Goal: Information Seeking & Learning: Learn about a topic

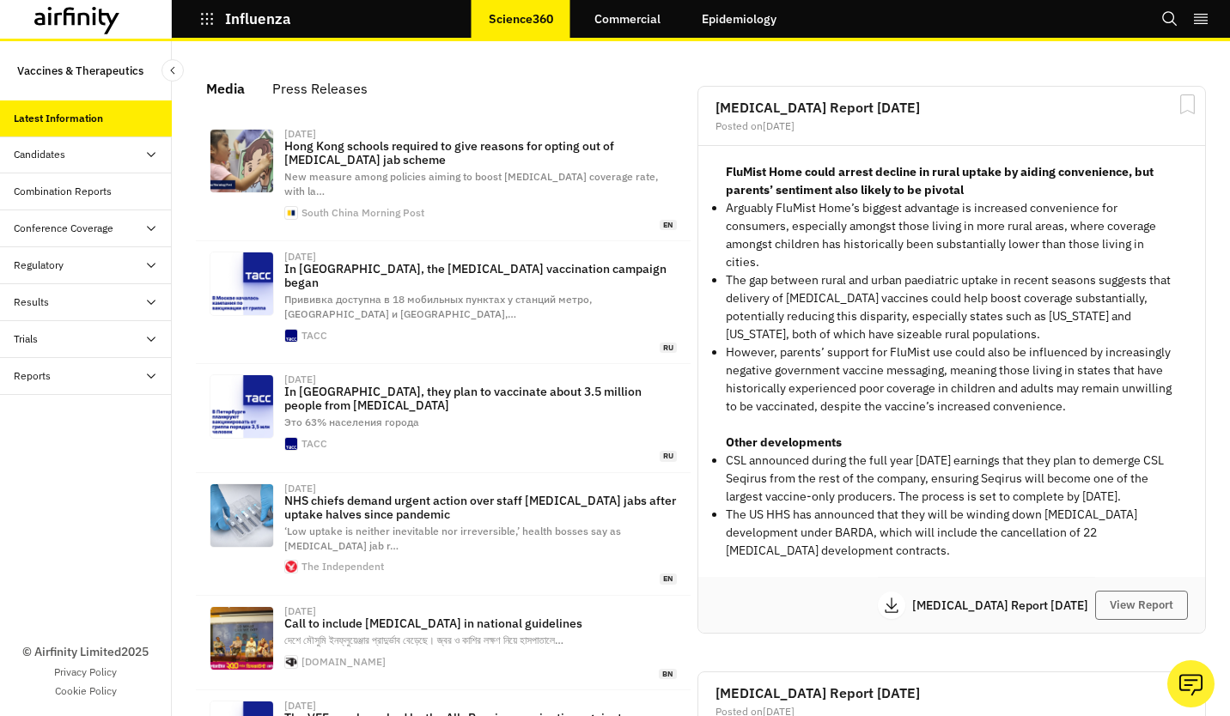
scroll to position [1102, 501]
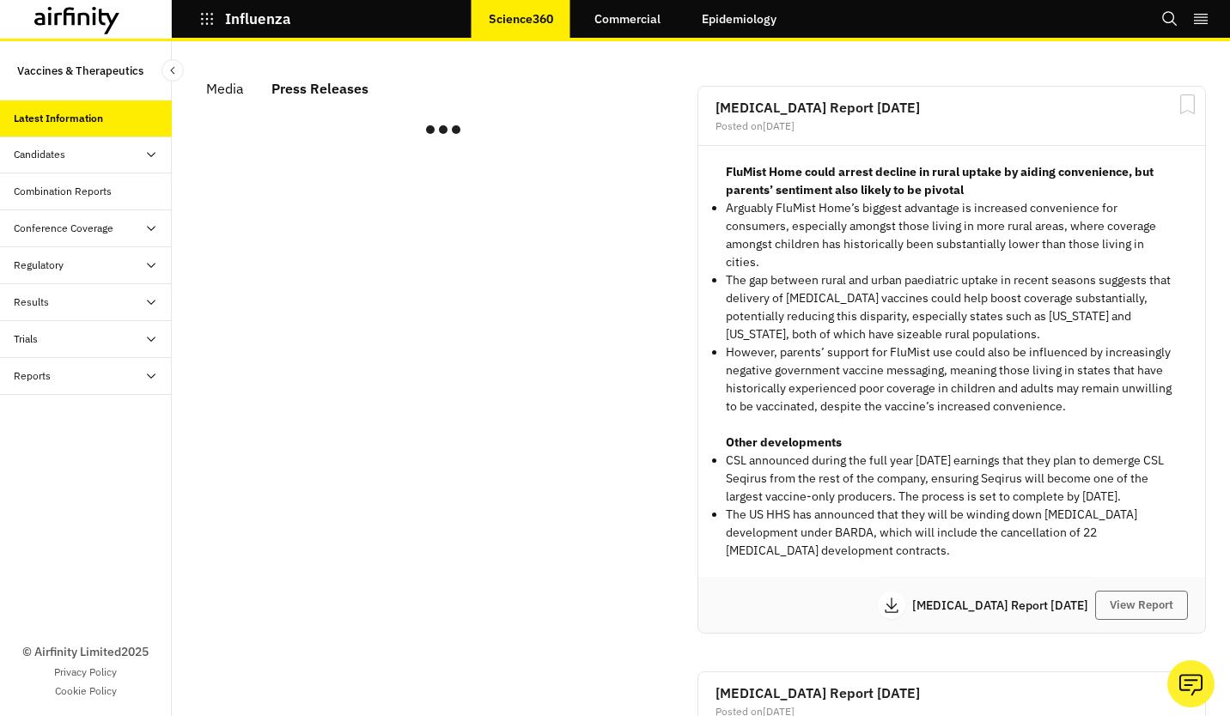
click at [331, 91] on div "Press Releases" at bounding box center [319, 89] width 97 height 26
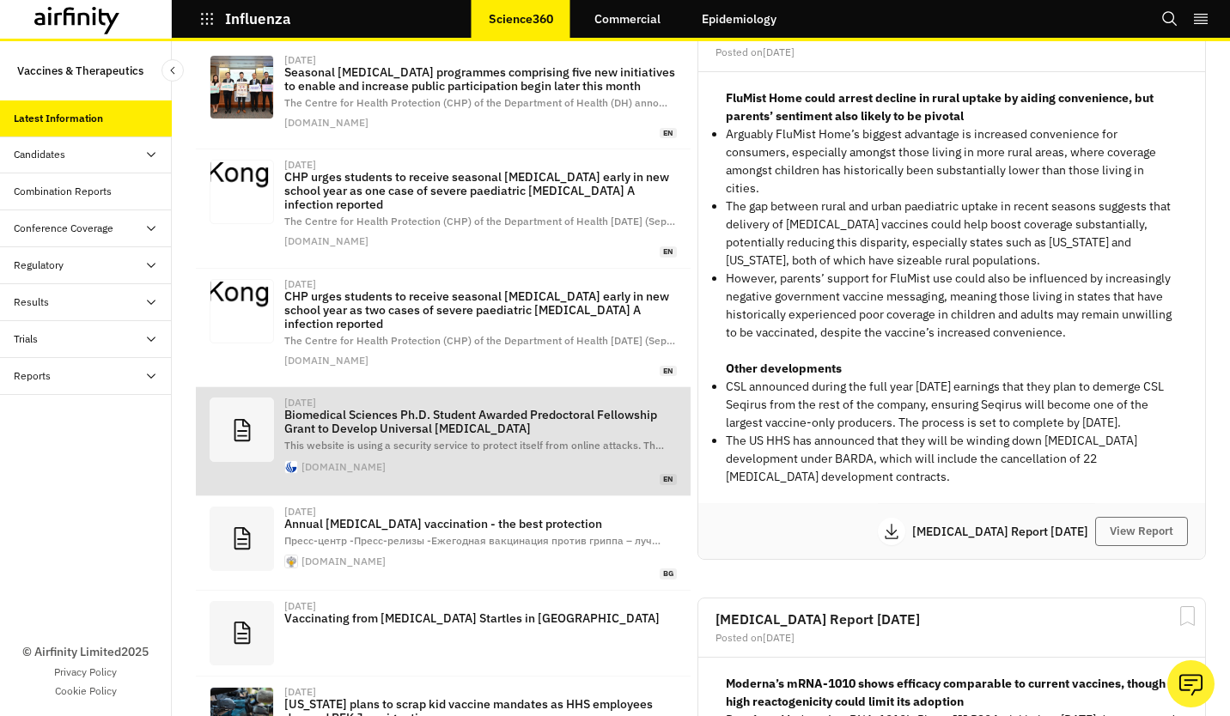
scroll to position [172, 0]
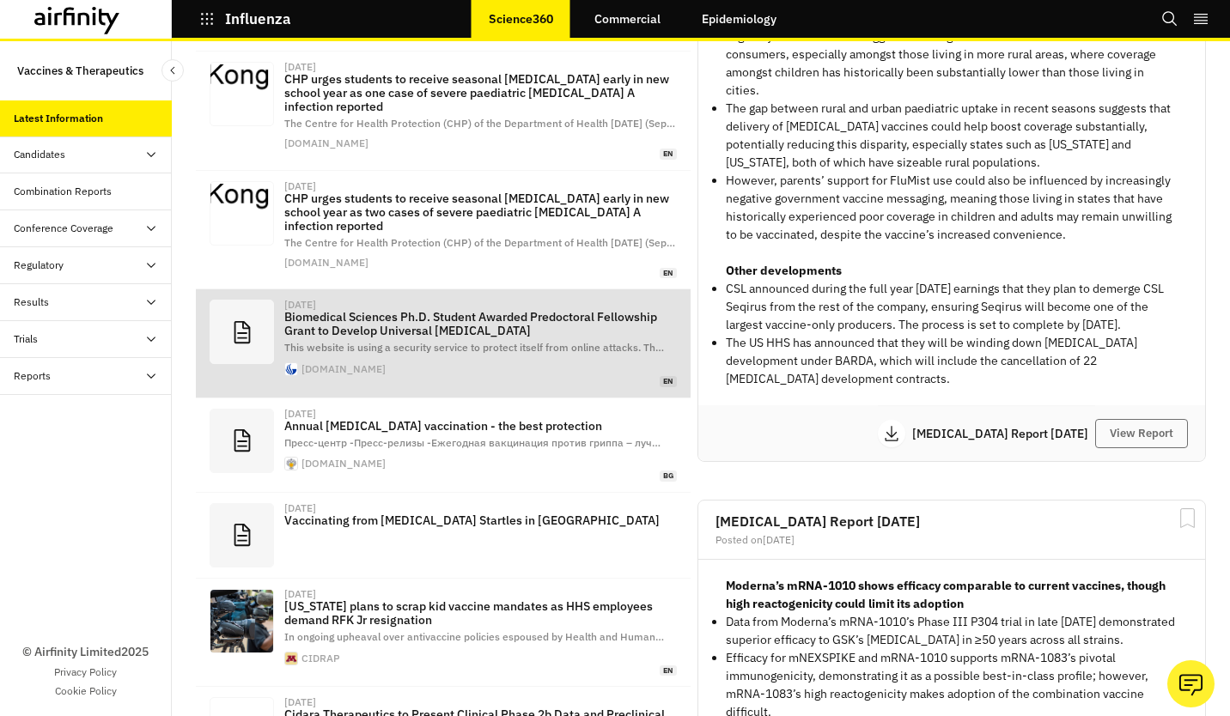
click at [464, 355] on div "[DATE] Biomedical Sciences Ph.D. Student Awarded Predoctoral Fellowship Grant t…" at bounding box center [480, 343] width 392 height 87
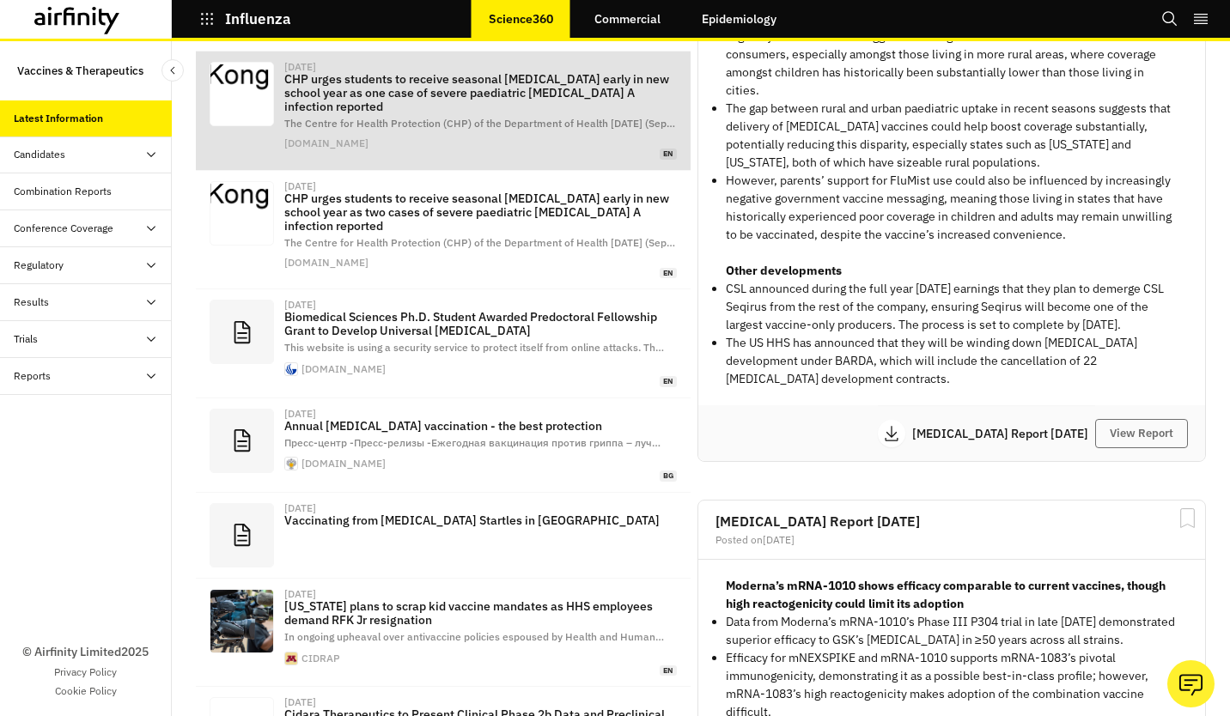
scroll to position [0, 0]
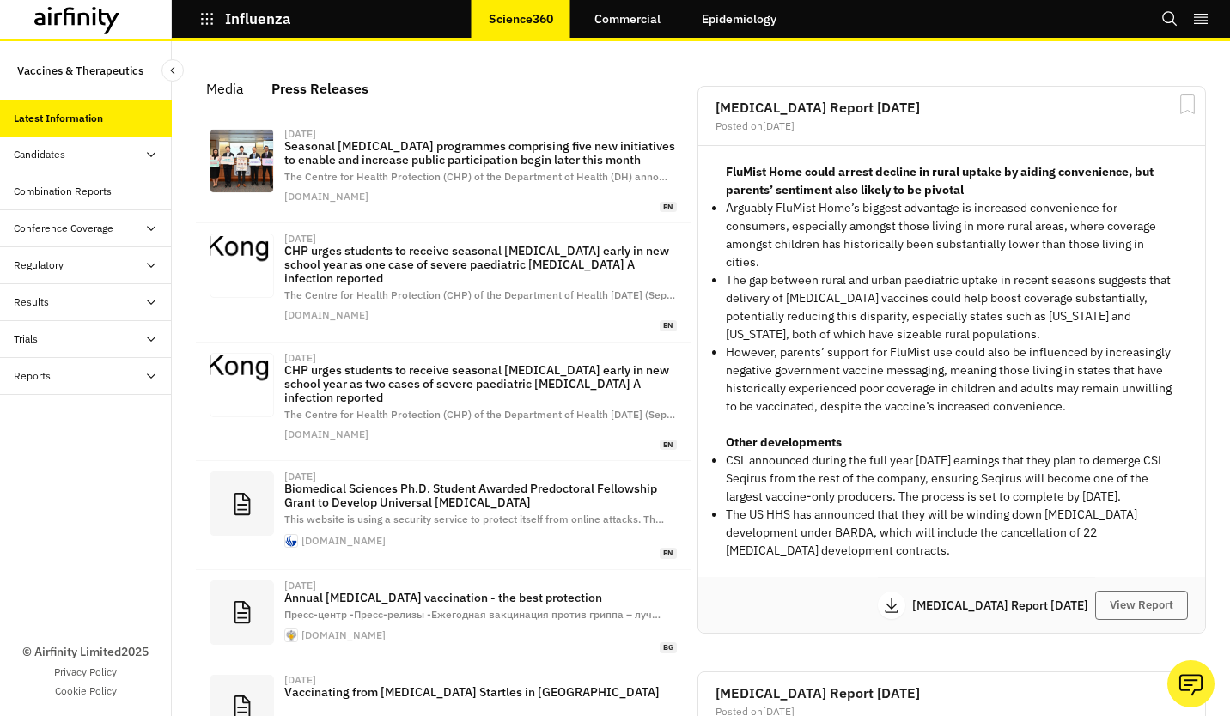
click at [206, 29] on button "Influenza" at bounding box center [245, 18] width 92 height 29
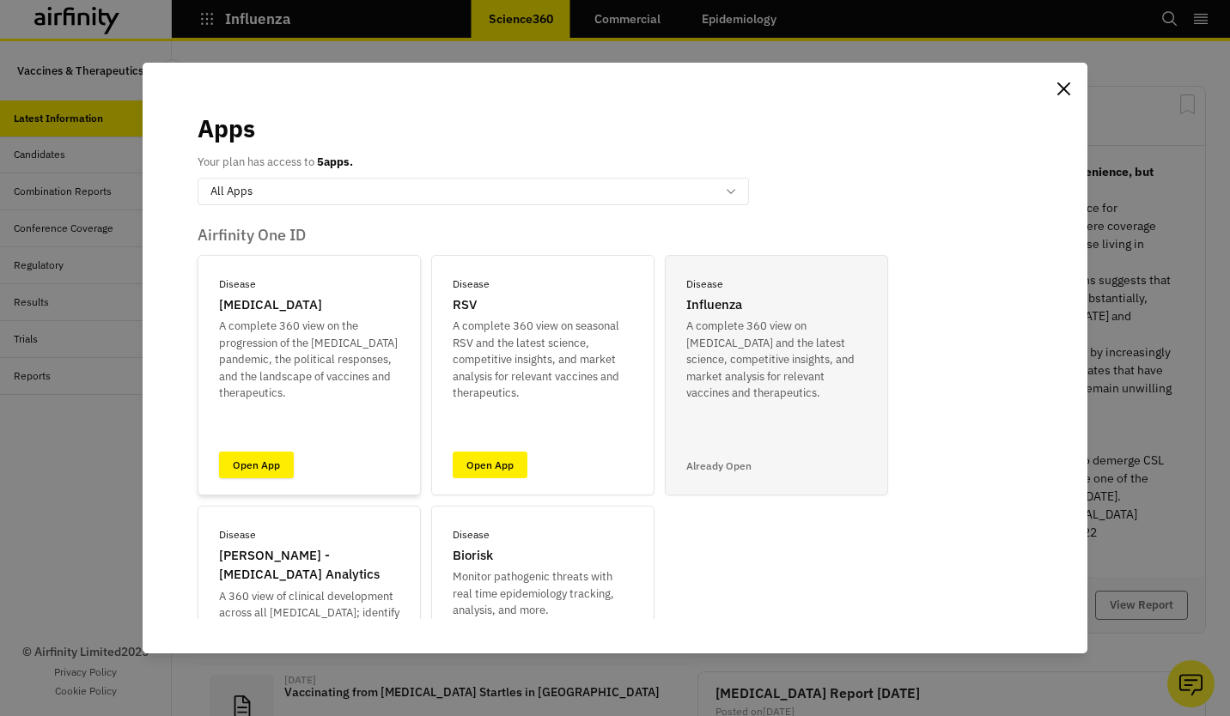
click at [254, 457] on link "Open App" at bounding box center [256, 465] width 75 height 27
